Goal: Communication & Community: Share content

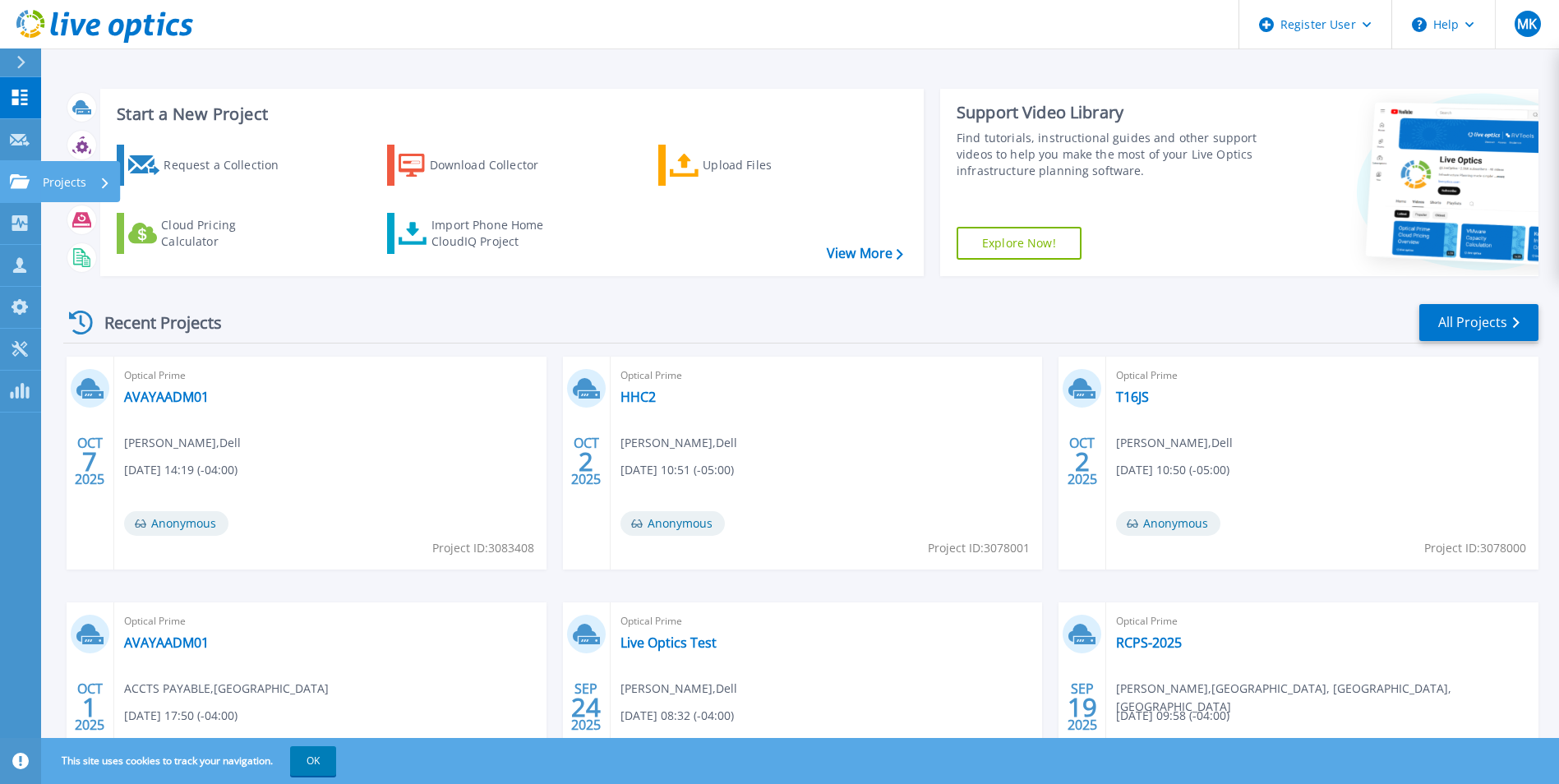
click at [104, 199] on div "Projects" at bounding box center [76, 182] width 67 height 43
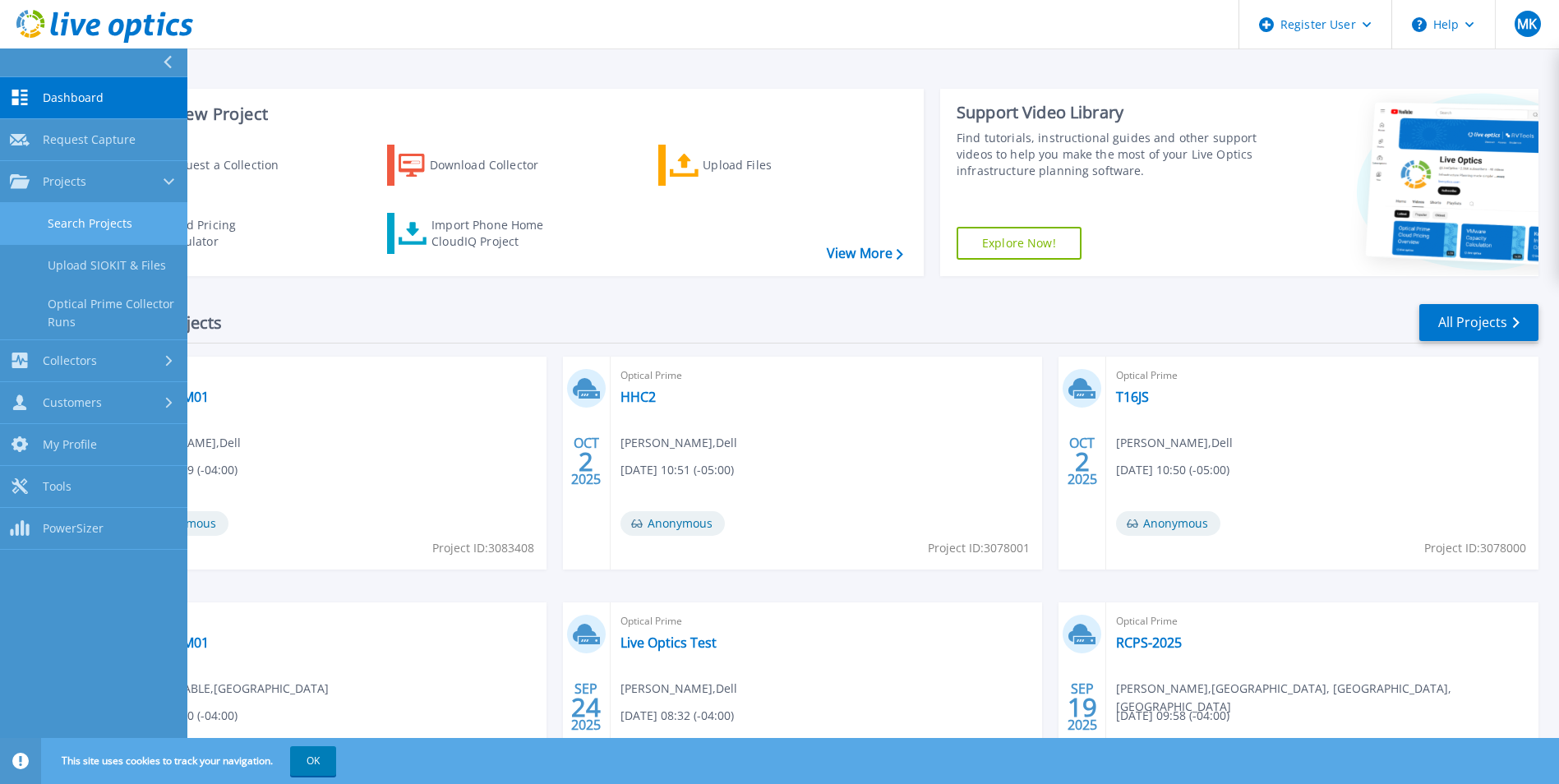
click at [106, 228] on link "Search Projects" at bounding box center [93, 224] width 187 height 42
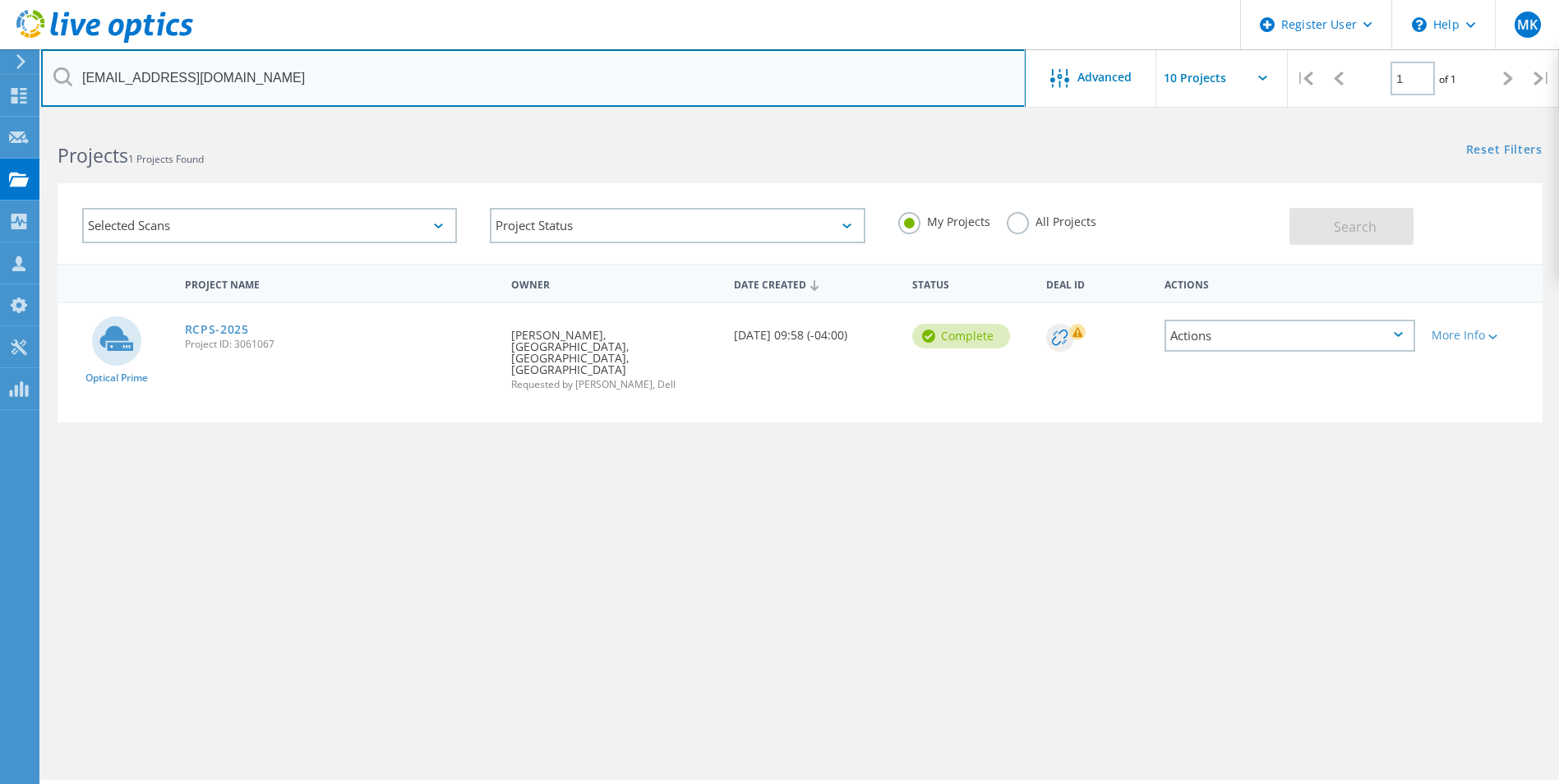
click at [167, 50] on input "[EMAIL_ADDRESS][DOMAIN_NAME]" at bounding box center [533, 78] width 985 height 57
click at [171, 59] on input "[EMAIL_ADDRESS][DOMAIN_NAME]" at bounding box center [533, 78] width 985 height 57
paste input "[EMAIL_ADDRESS][DOMAIN_NAME]"
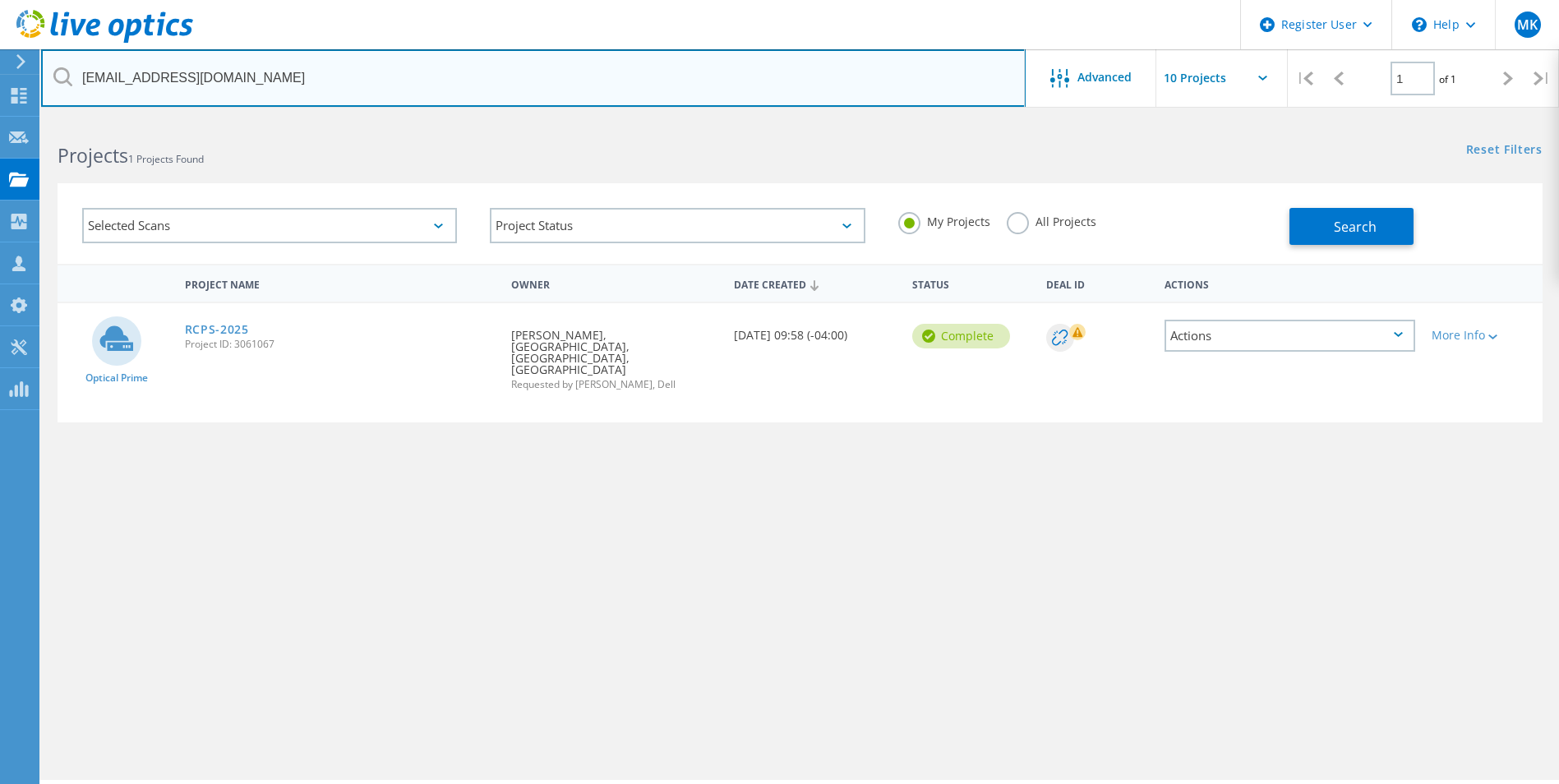
type input "[EMAIL_ADDRESS][DOMAIN_NAME]"
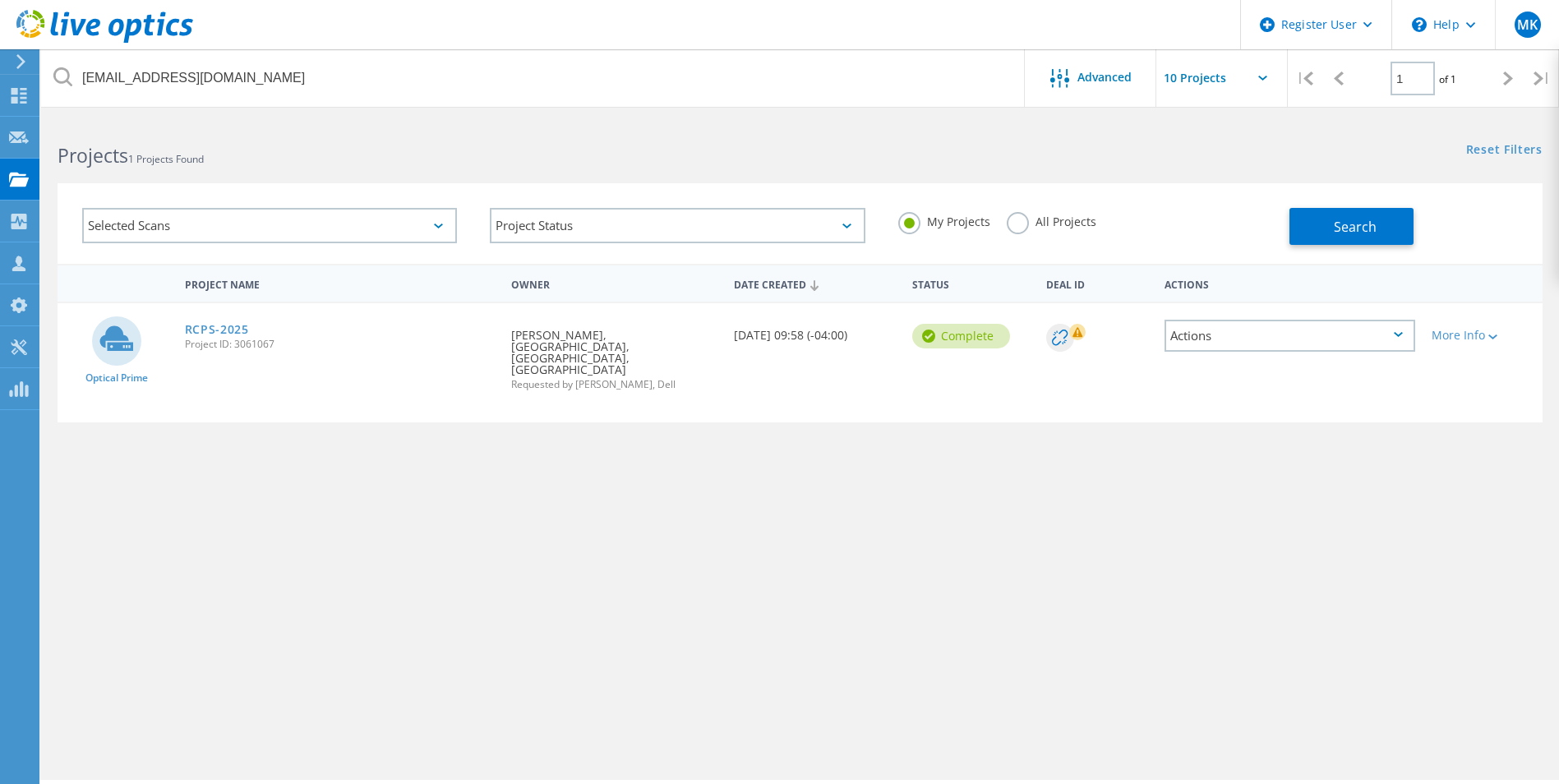
click at [1538, 282] on div at bounding box center [1483, 283] width 119 height 31
click at [1293, 221] on button "Search" at bounding box center [1351, 226] width 124 height 37
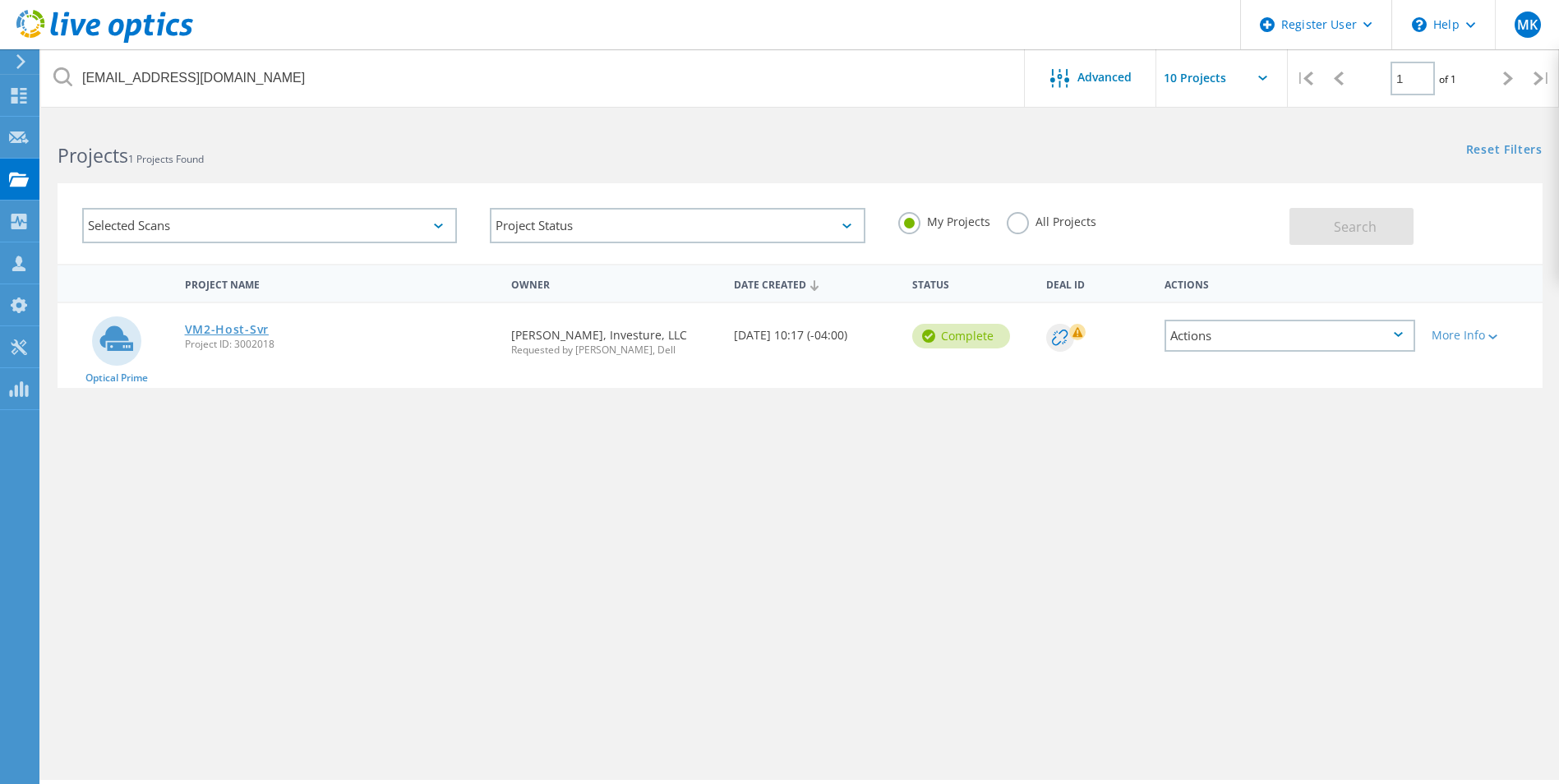
click at [260, 328] on link "VM2-Host-Svr" at bounding box center [227, 330] width 84 height 12
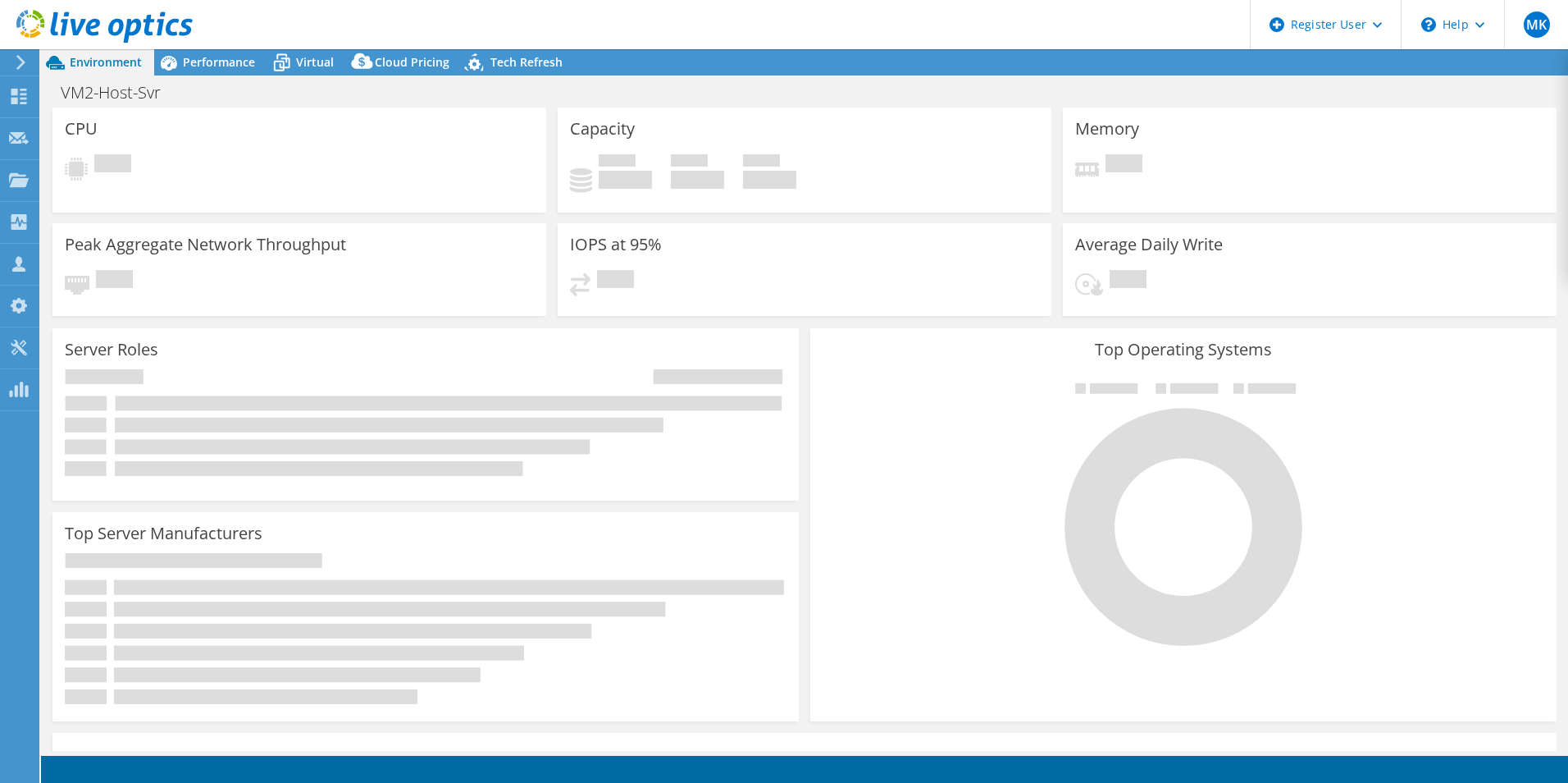
select select "USD"
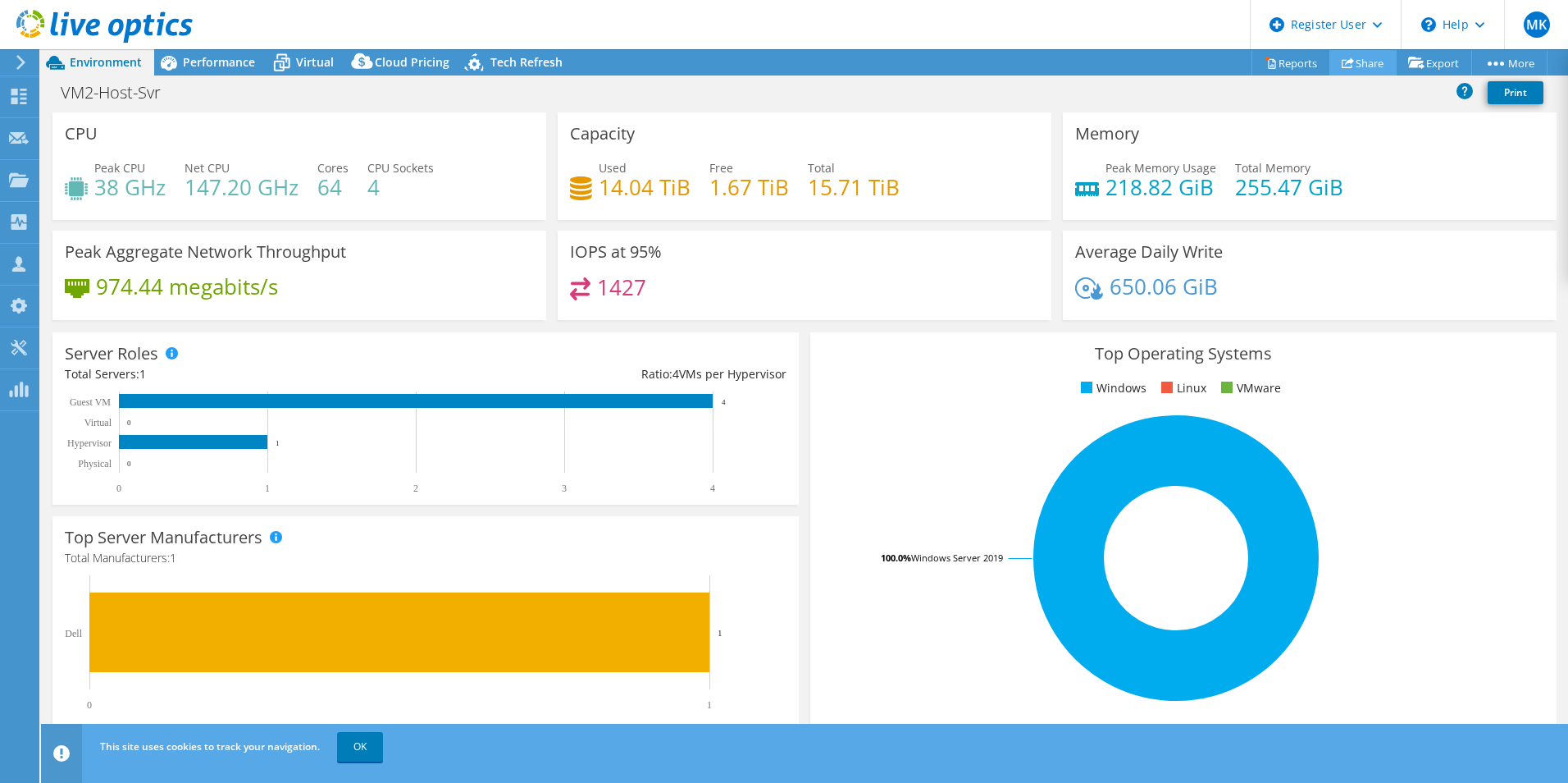
click at [1352, 60] on link "Share" at bounding box center [1362, 63] width 67 height 26
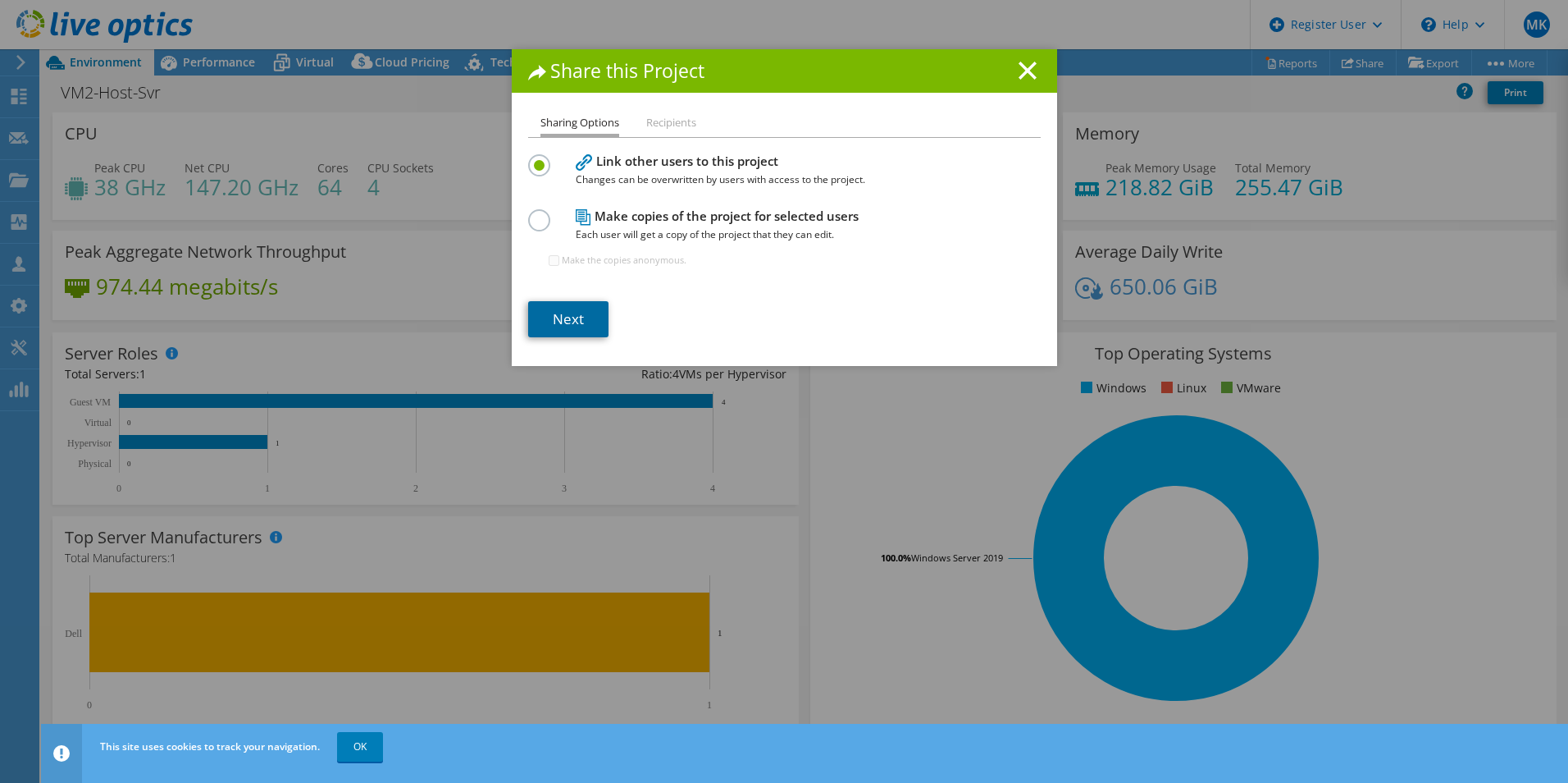
click at [566, 321] on link "Next" at bounding box center [567, 319] width 80 height 37
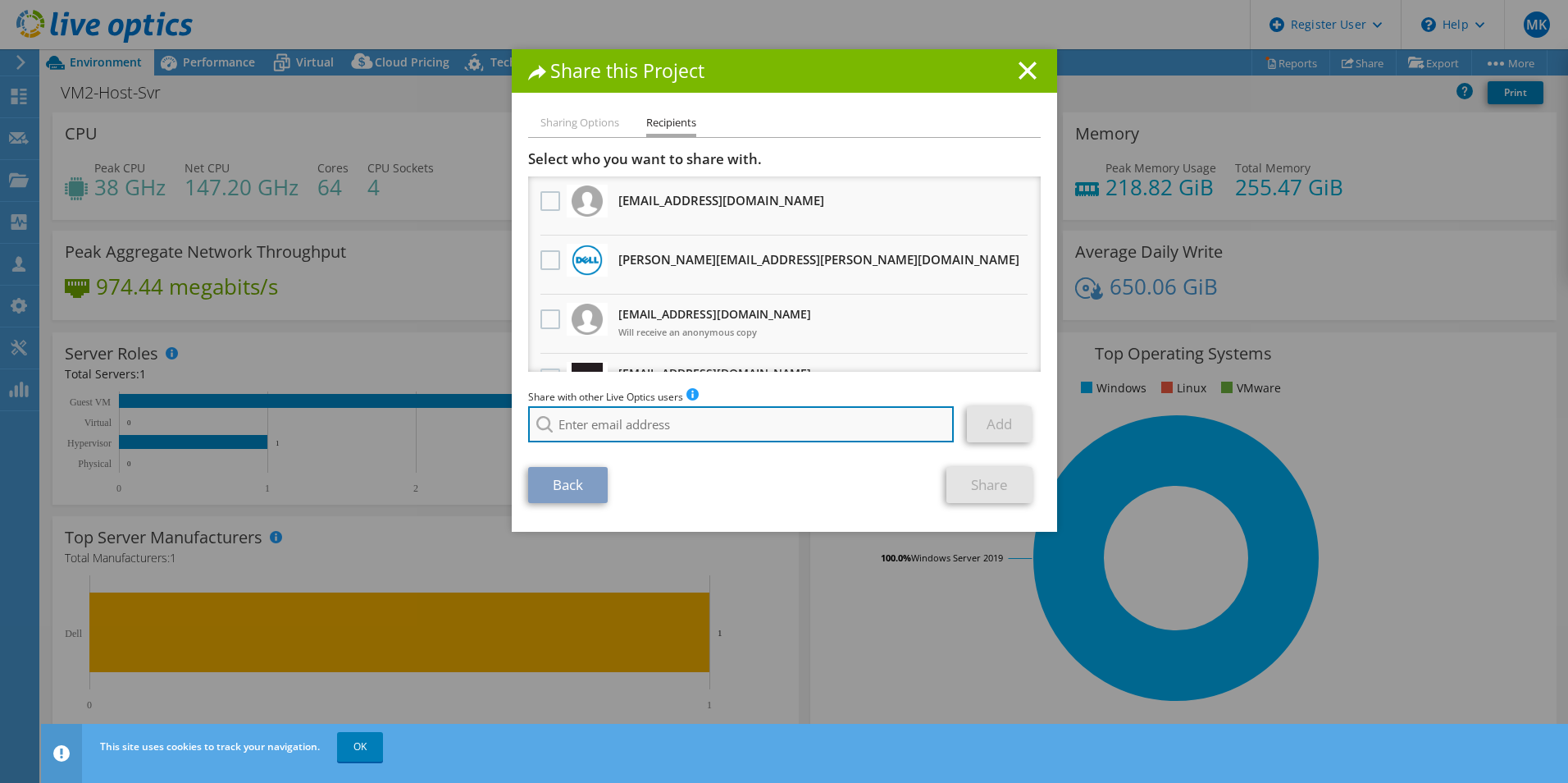
click at [652, 425] on input "search" at bounding box center [741, 424] width 427 height 37
click at [677, 442] on li "Samuel.Hernandez@Dell.com" at bounding box center [695, 436] width 334 height 20
type input "Samuel.Hernandez@Dell.com"
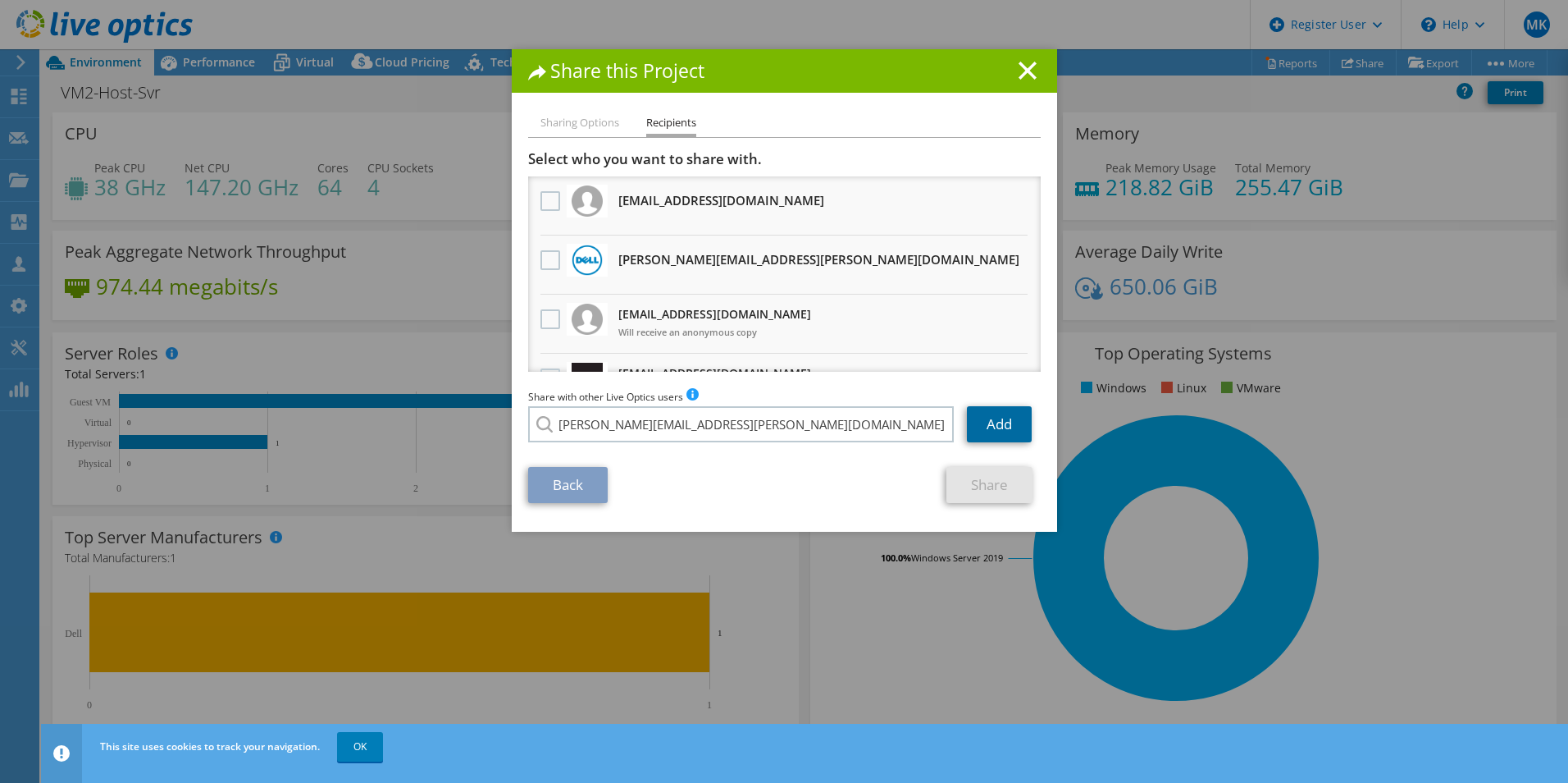
click at [1001, 428] on link "Add" at bounding box center [1000, 424] width 65 height 37
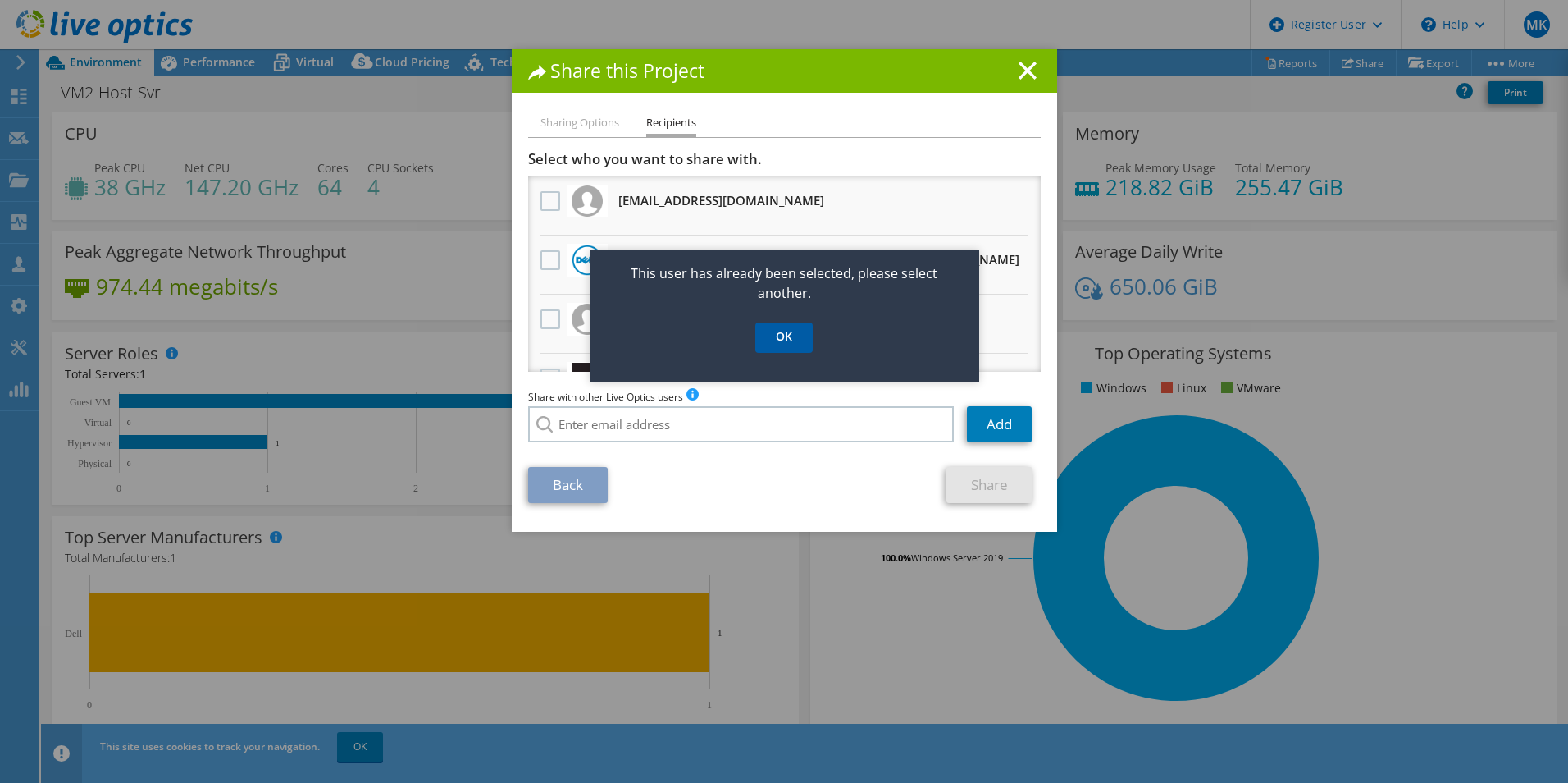
click at [786, 346] on link "OK" at bounding box center [784, 337] width 57 height 31
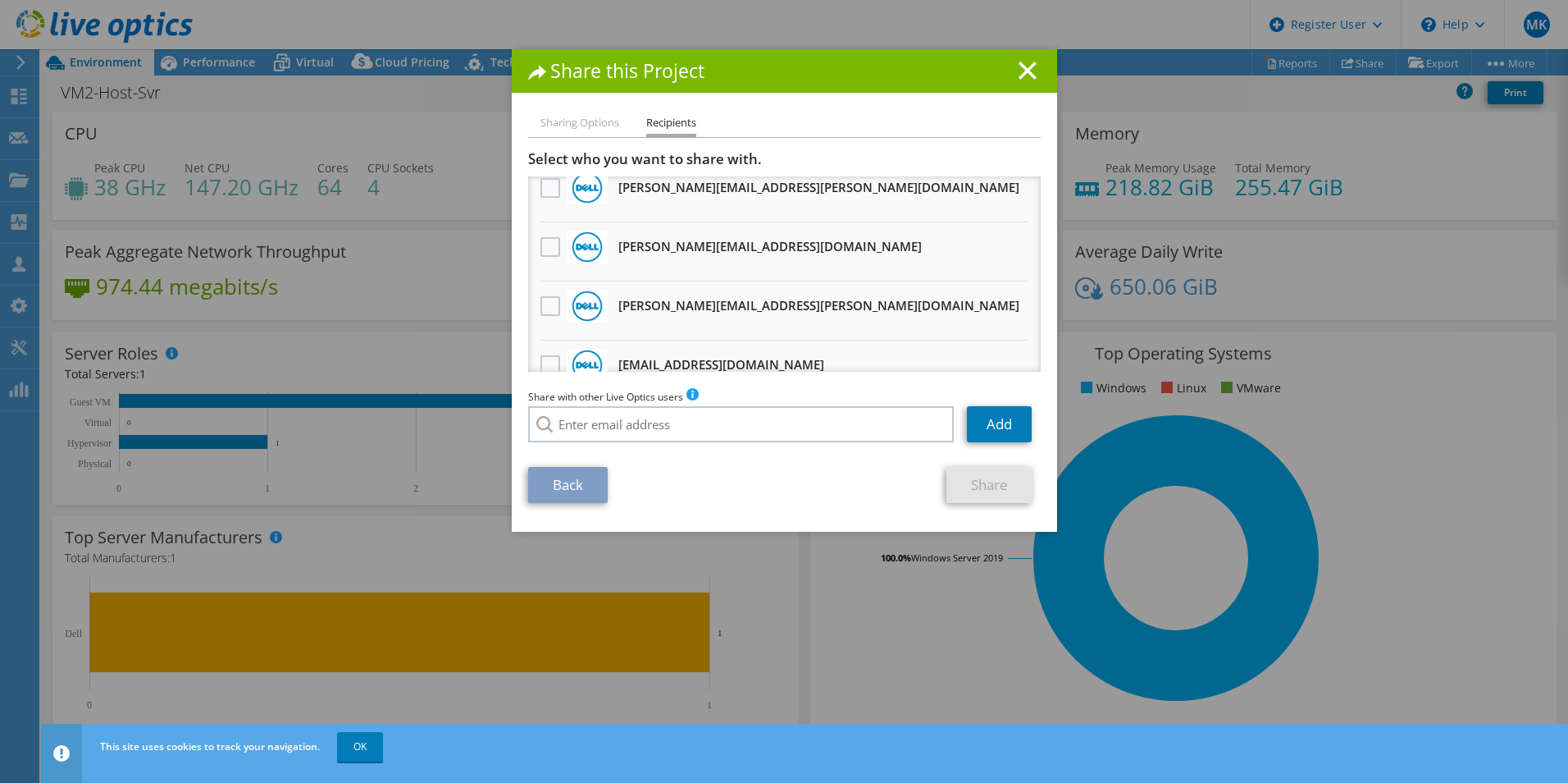
scroll to position [1285, 0]
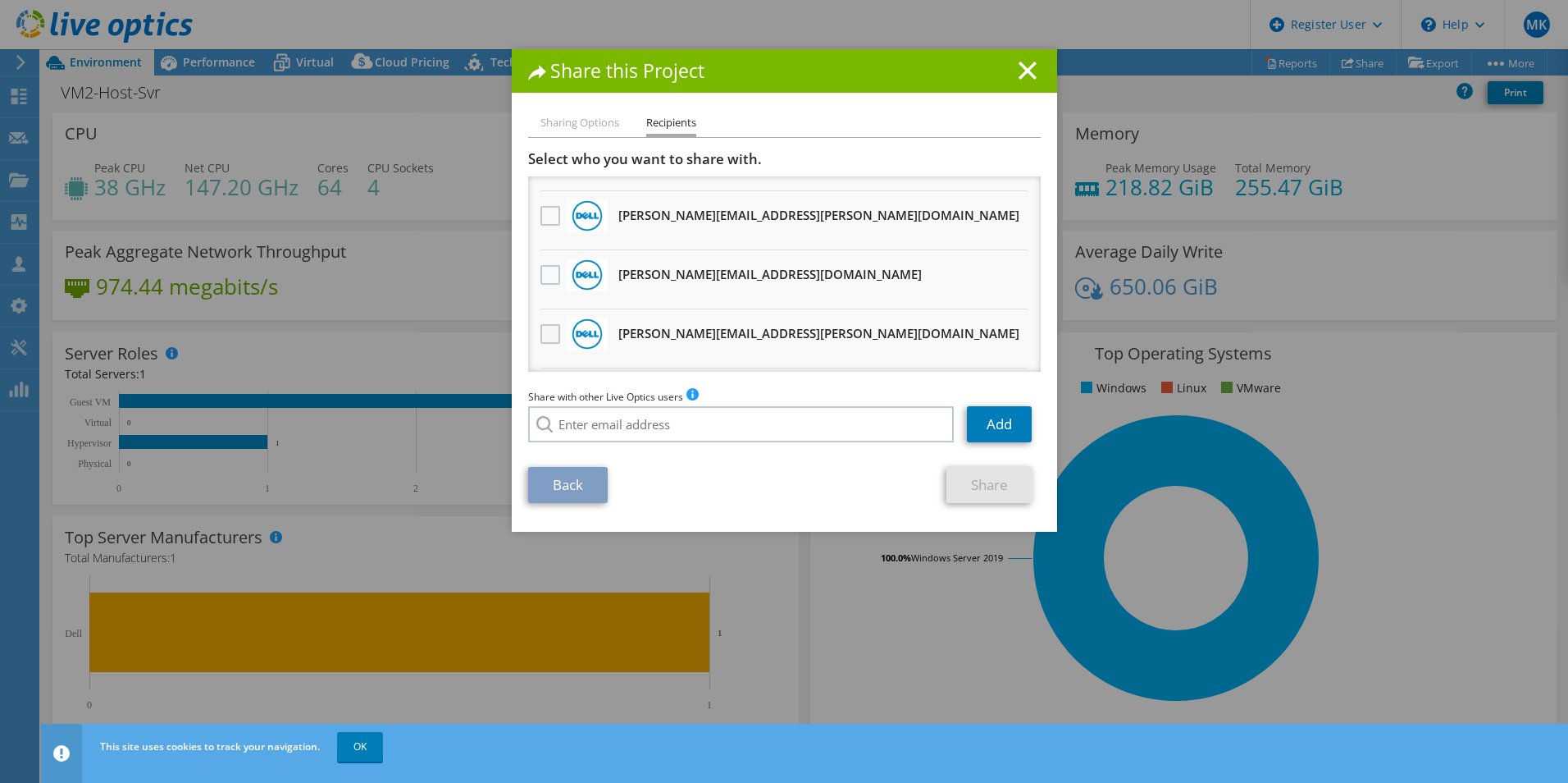
click at [540, 337] on label at bounding box center [552, 334] width 24 height 20
click at [0, 0] on input "checkbox" at bounding box center [0, 0] width 0 height 0
click at [958, 475] on link "Share" at bounding box center [989, 484] width 86 height 37
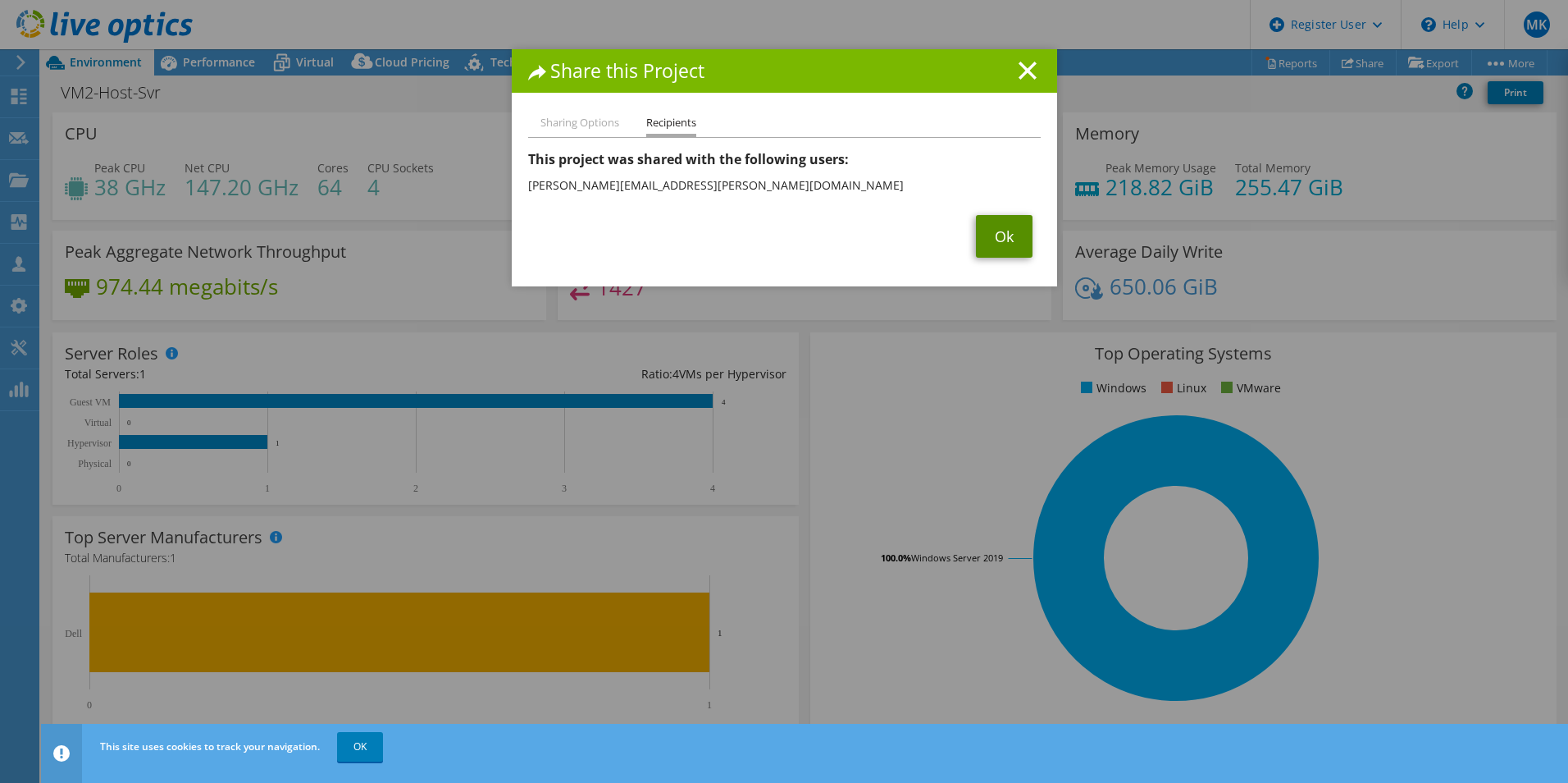
click at [996, 247] on link "Ok" at bounding box center [1004, 235] width 56 height 43
